Goal: Find specific page/section: Find specific page/section

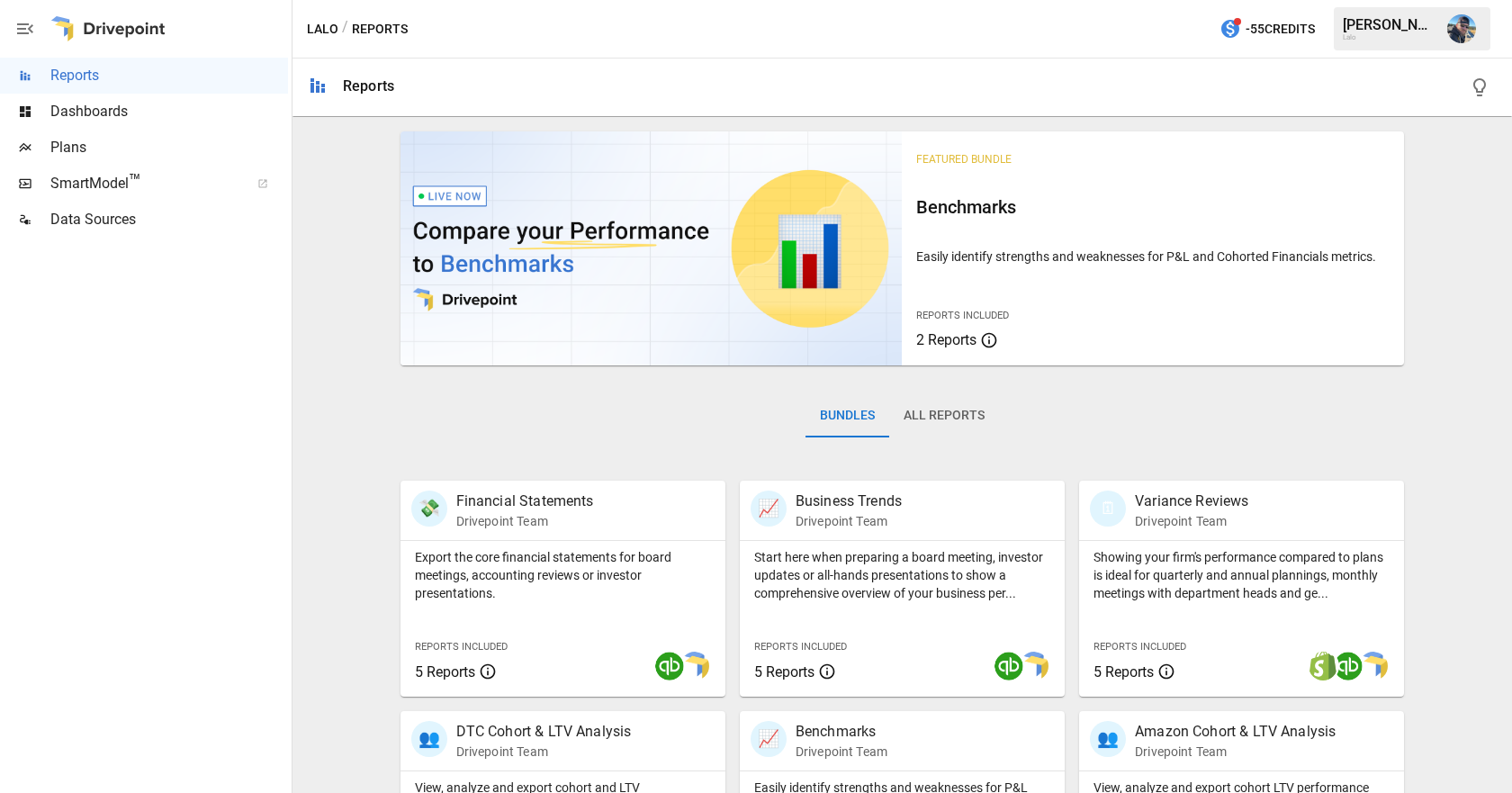
click at [68, 140] on span "Plans" at bounding box center [169, 147] width 237 height 21
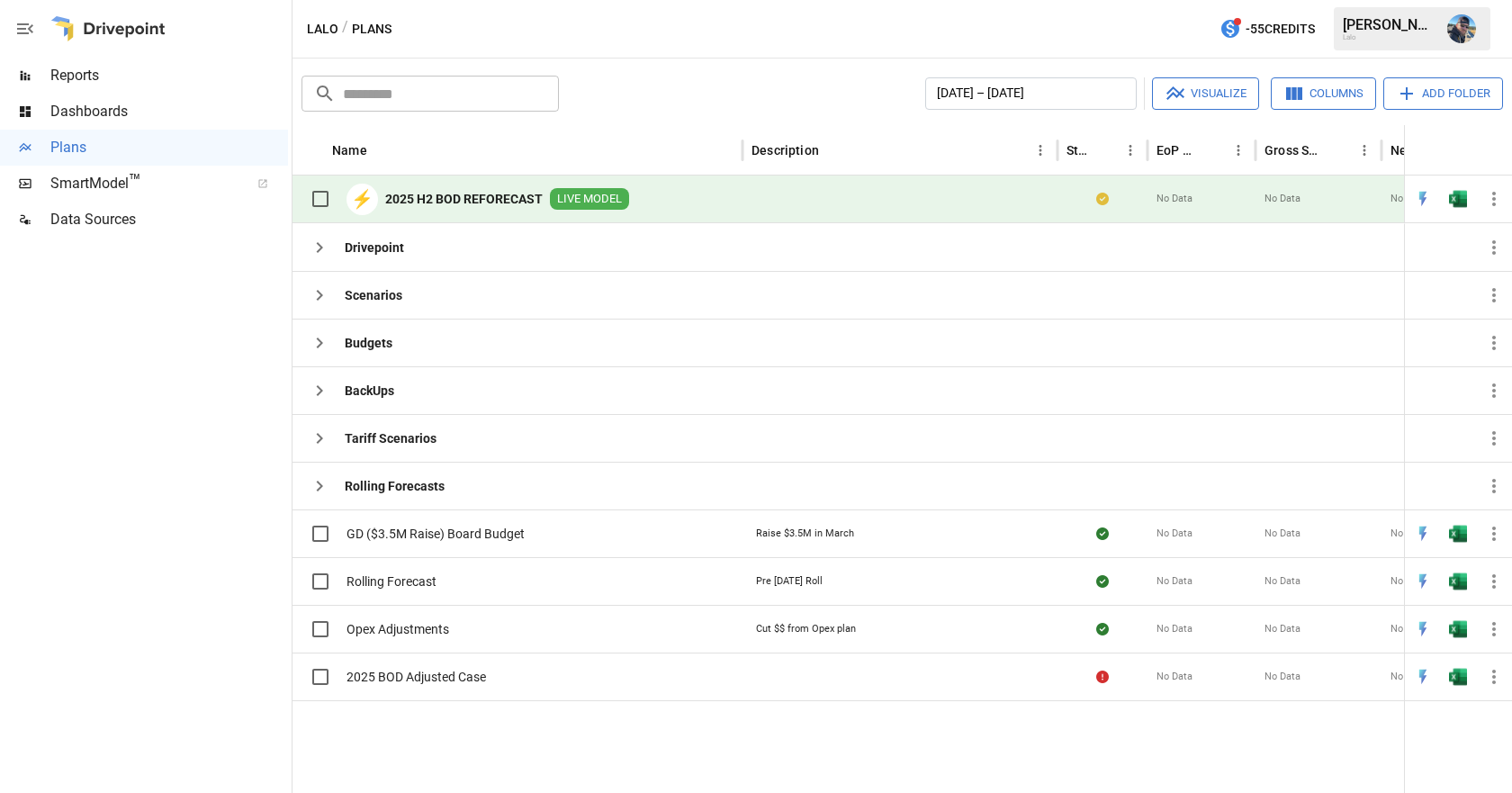
click at [606, 198] on span "LIVE MODEL" at bounding box center [590, 199] width 79 height 17
click at [465, 196] on b "2025 H2 BOD REFORECAST" at bounding box center [464, 198] width 158 height 18
click at [1458, 196] on img "Open in Excel" at bounding box center [1458, 198] width 18 height 18
click at [108, 182] on span "SmartModel ™" at bounding box center [143, 183] width 187 height 21
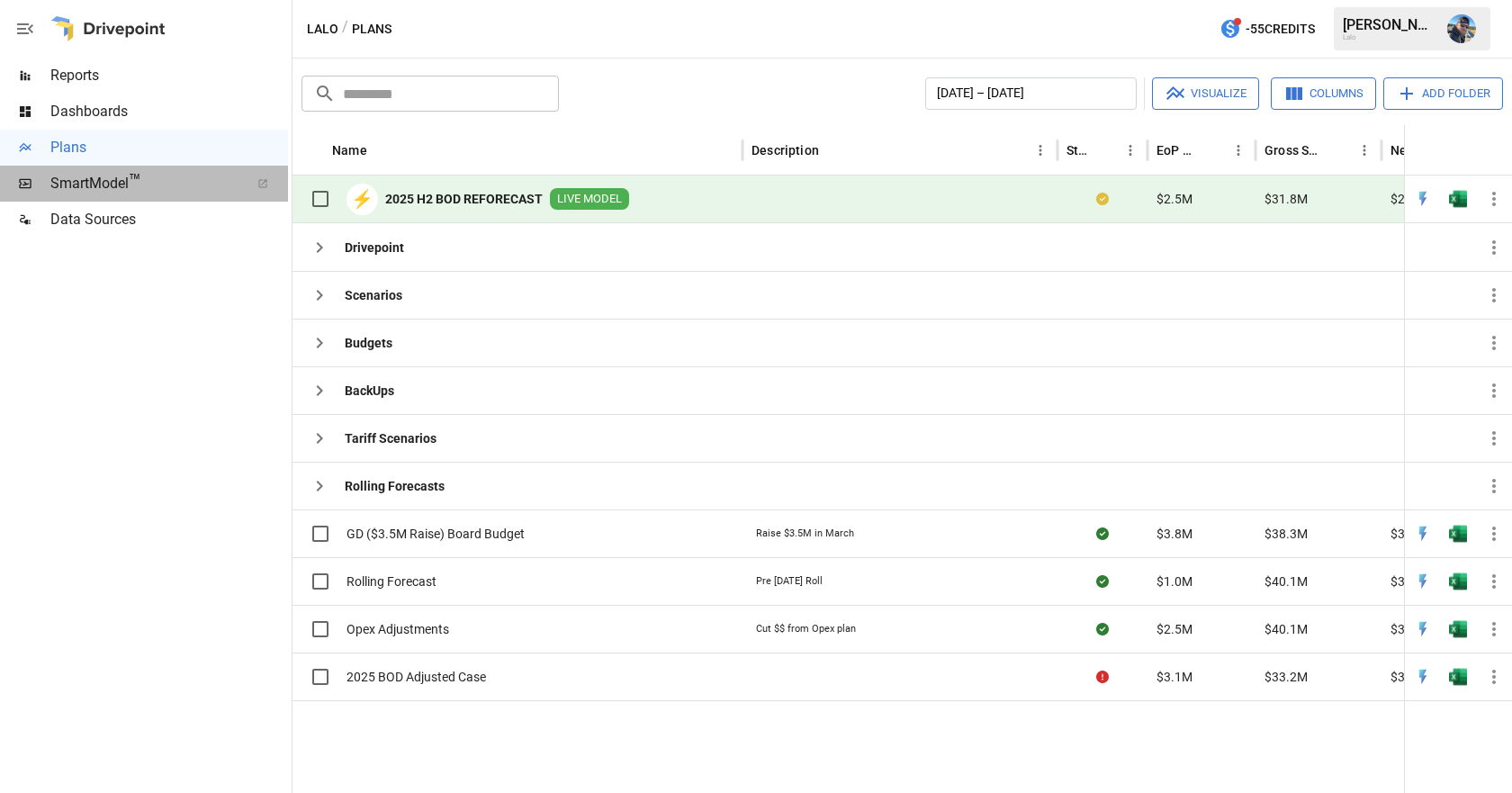
click at [79, 184] on span "SmartModel ™" at bounding box center [143, 183] width 187 height 21
click at [108, 180] on span "SmartModel ™" at bounding box center [143, 183] width 187 height 21
